Goal: Obtain resource: Download file/media

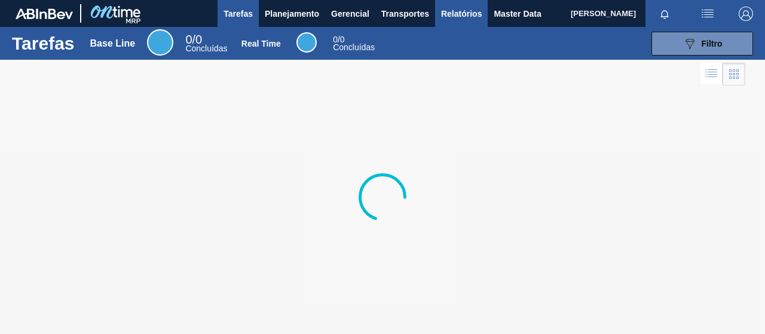
click at [466, 11] on span "Relatórios" at bounding box center [461, 14] width 41 height 14
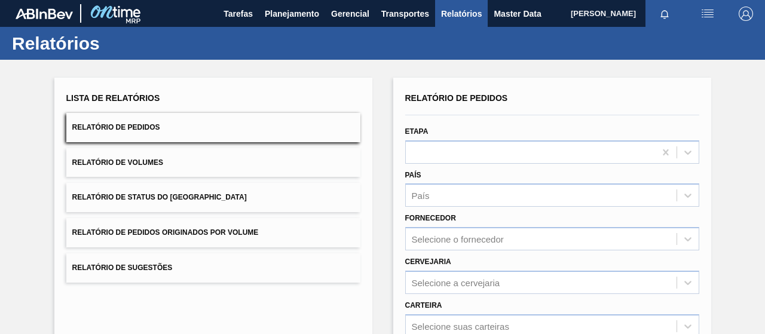
scroll to position [218, 0]
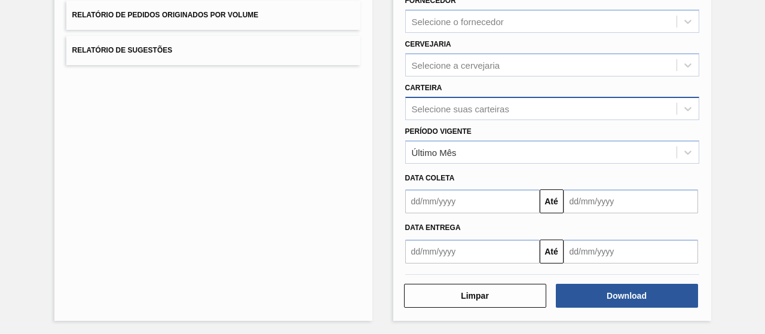
click at [437, 106] on div "Selecione suas carteiras" at bounding box center [460, 108] width 97 height 10
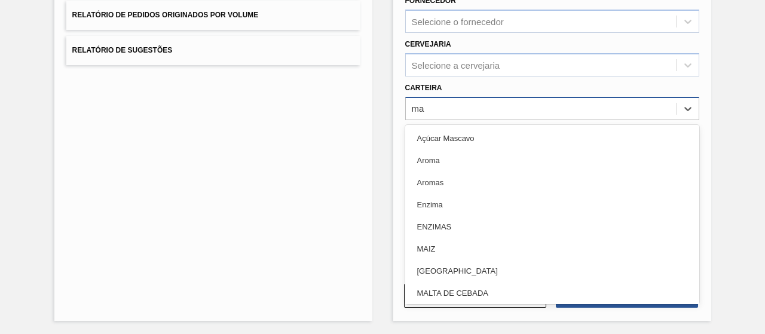
type input "mal"
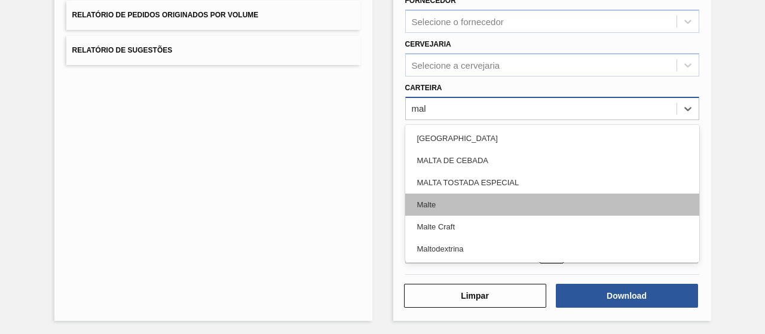
click at [435, 201] on div "Malte" at bounding box center [552, 205] width 294 height 22
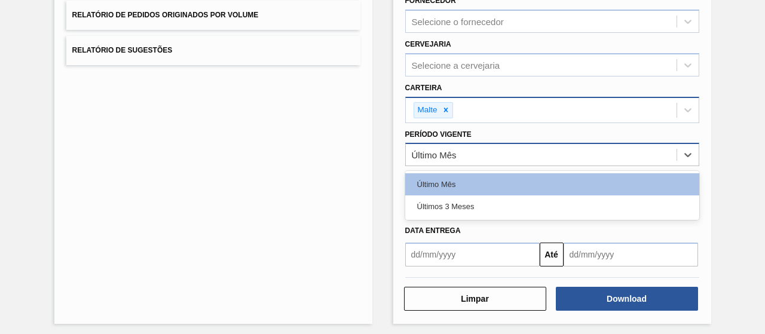
click at [440, 155] on div "Último Mês" at bounding box center [434, 155] width 45 height 10
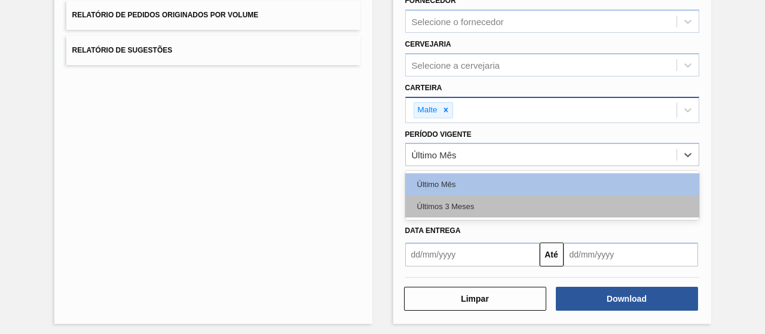
click at [437, 200] on div "Últimos 3 Meses" at bounding box center [552, 206] width 294 height 22
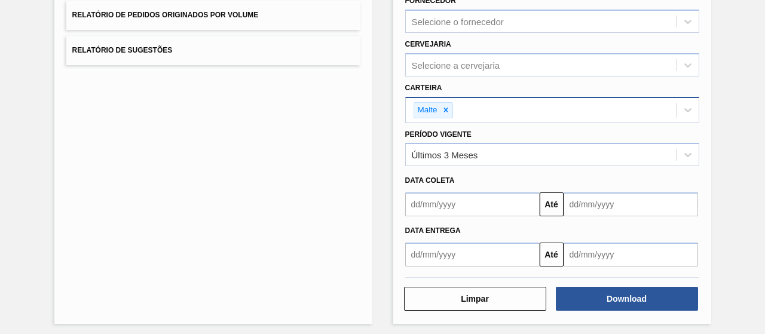
click at [434, 187] on div "Data coleta" at bounding box center [552, 180] width 304 height 17
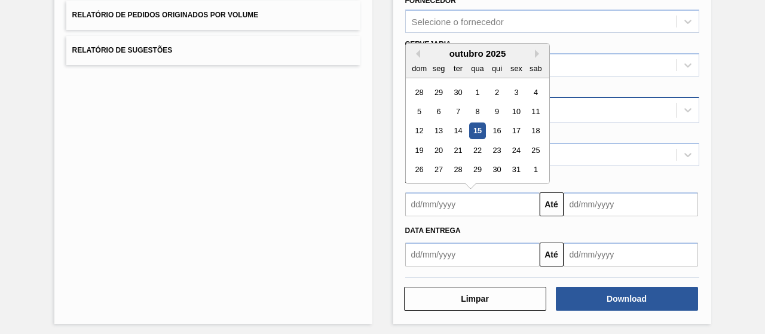
click at [445, 207] on input "text" at bounding box center [472, 204] width 134 height 24
click at [417, 53] on button "Previous Month" at bounding box center [416, 54] width 8 height 8
click at [417, 52] on button "Previous Month" at bounding box center [416, 54] width 8 height 8
click at [454, 92] on div "1" at bounding box center [457, 92] width 16 height 16
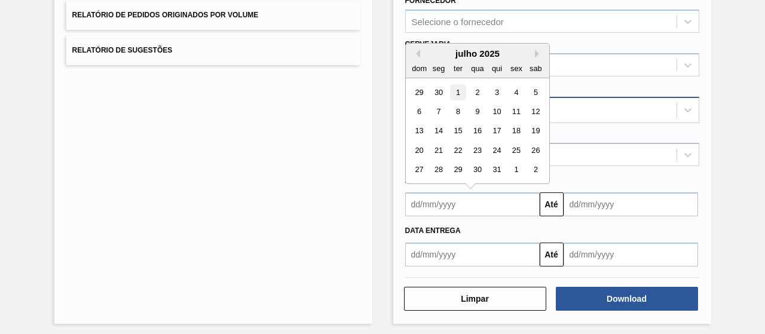
type input "[DATE]"
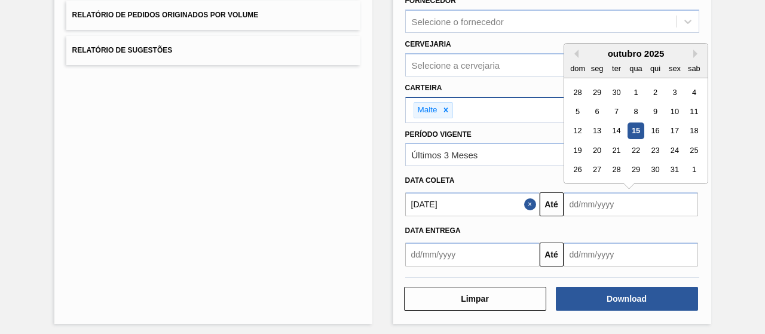
click at [598, 211] on input "text" at bounding box center [631, 204] width 134 height 24
click at [638, 128] on div "15" at bounding box center [635, 131] width 16 height 16
type input "[DATE]"
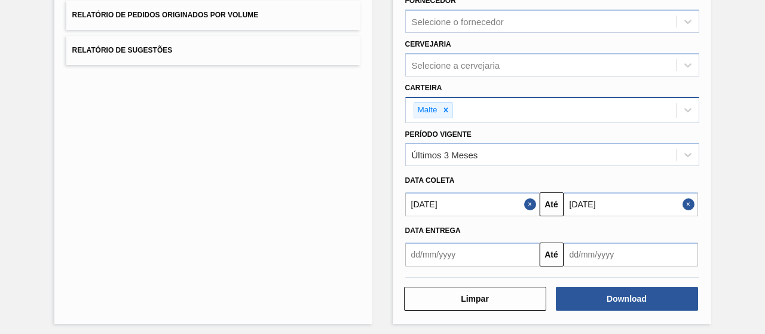
click at [625, 324] on div "Lista de Relatórios Relatório de Pedidos Relatório de Volumes Relatório de Stat…" at bounding box center [382, 90] width 765 height 497
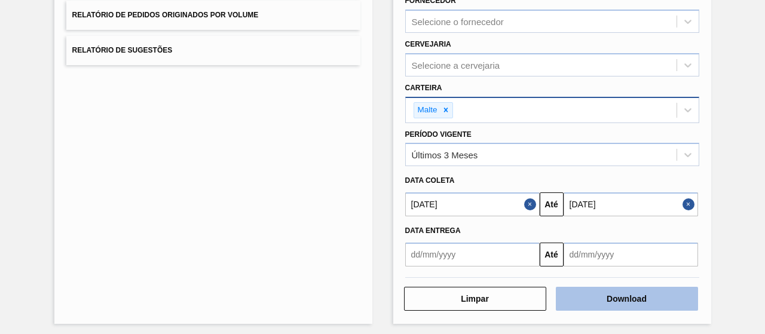
click at [614, 299] on button "Download" at bounding box center [627, 299] width 142 height 24
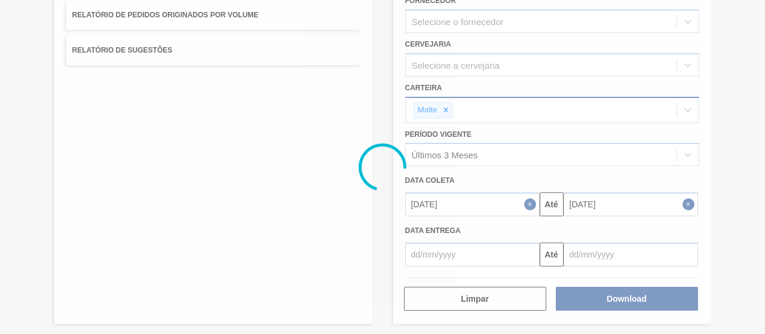
drag, startPoint x: 1, startPoint y: 149, endPoint x: 357, endPoint y: 212, distance: 361.1
click at [357, 213] on div at bounding box center [382, 167] width 765 height 334
